Goal: Task Accomplishment & Management: Manage account settings

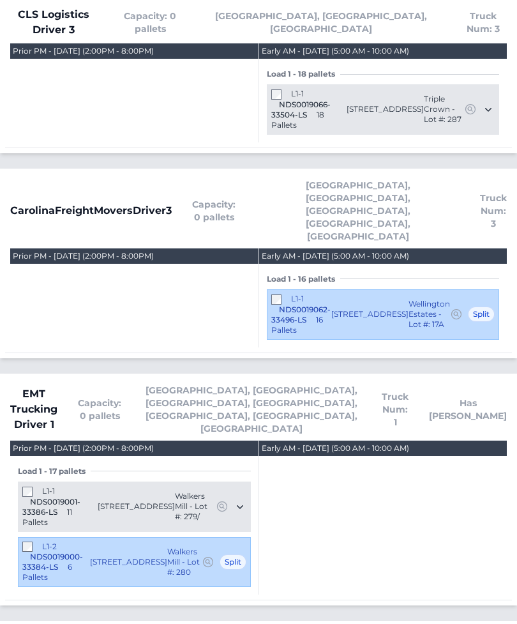
scroll to position [352, 0]
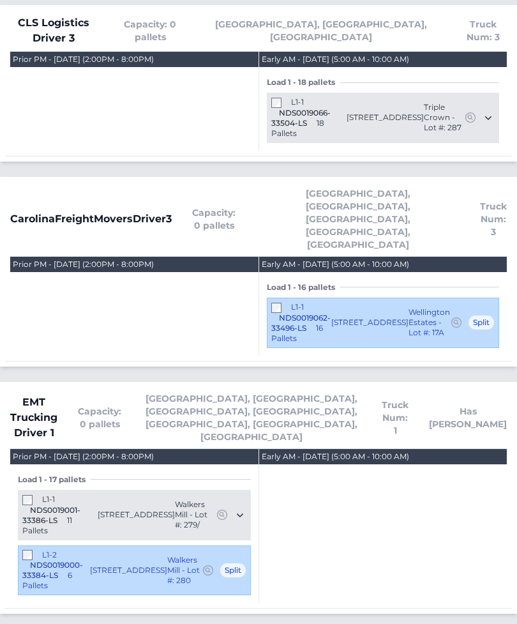
click at [287, 97] on div "L1-1 NDS0019066-33504-LS 18 Pallets" at bounding box center [308, 117] width 75 height 41
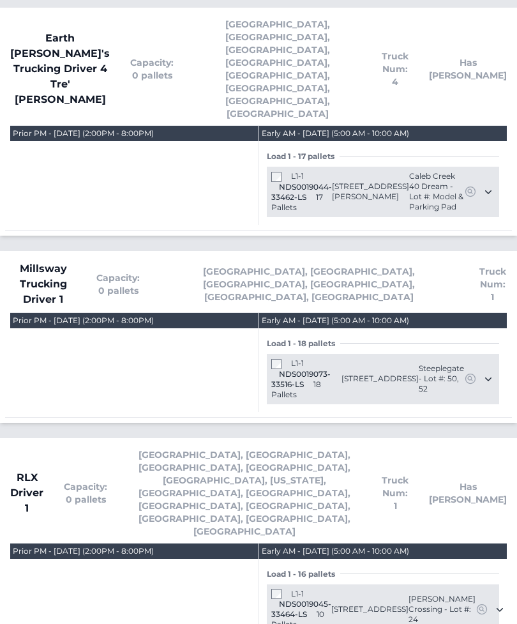
scroll to position [1484, 0]
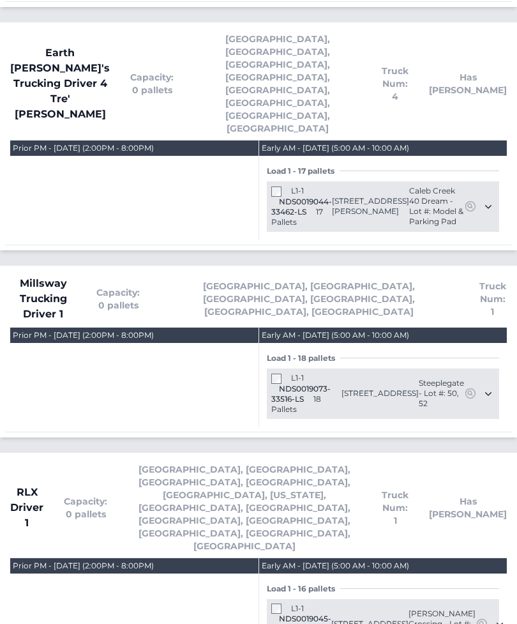
click at [282, 368] on div "L1-1 NDS0019073-33516-LS 18 Pallets 3832 Colt Court Trinity, NC 27370 Steeplega…" at bounding box center [383, 393] width 232 height 50
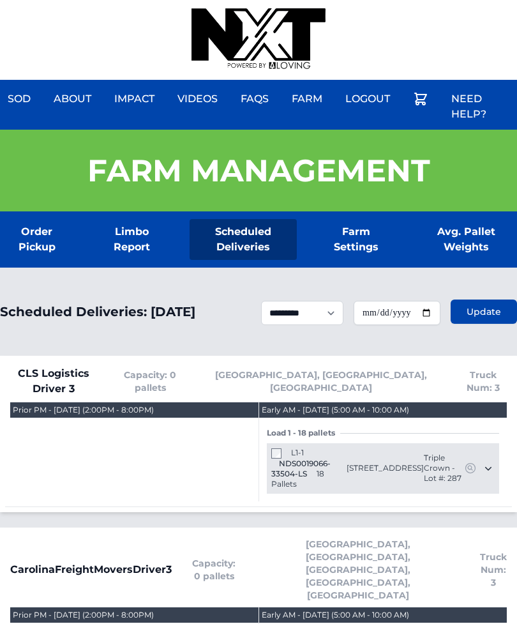
scroll to position [0, 0]
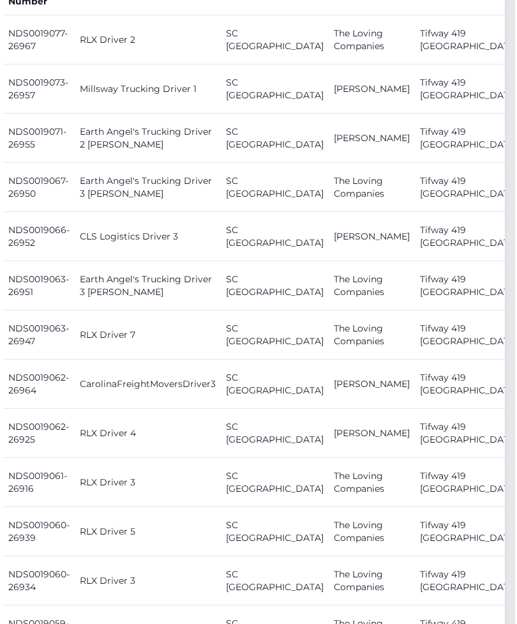
scroll to position [605, 10]
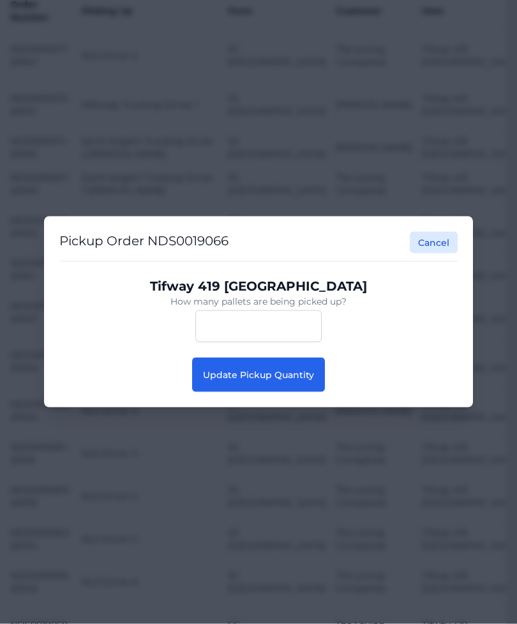
scroll to position [606, 10]
click at [259, 388] on button "Update Pickup Quantity" at bounding box center [258, 375] width 133 height 34
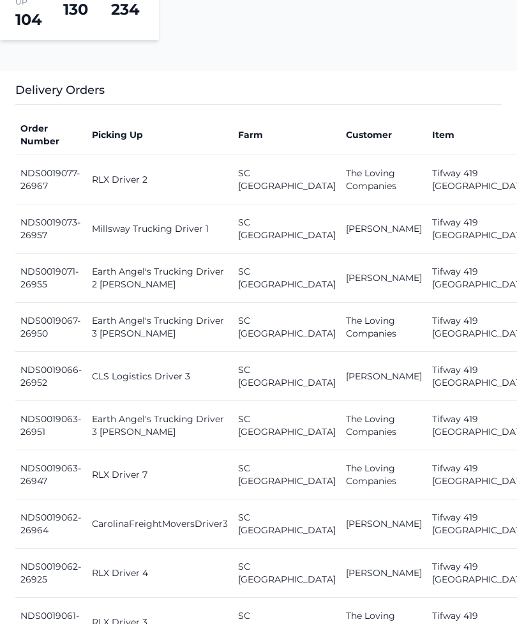
scroll to position [476, 0]
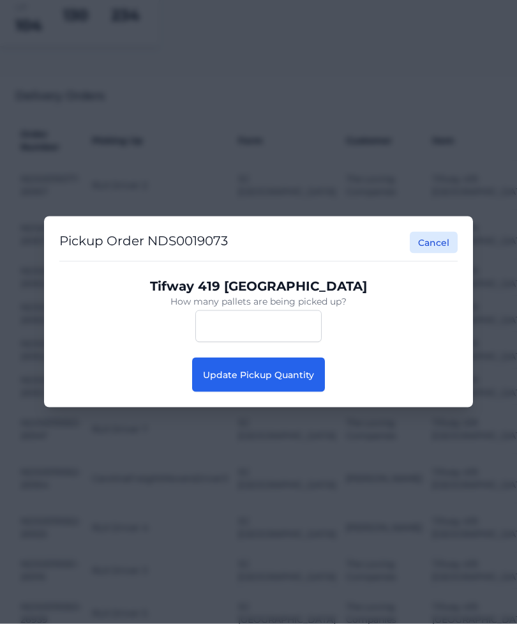
scroll to position [476, 0]
click at [196, 386] on button "Update Pickup Quantity" at bounding box center [258, 375] width 133 height 34
